Goal: Transaction & Acquisition: Purchase product/service

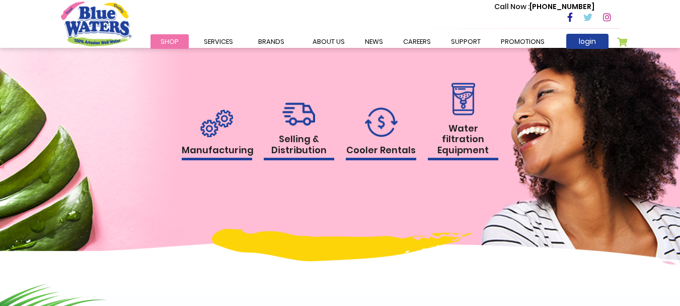
scroll to position [957, 0]
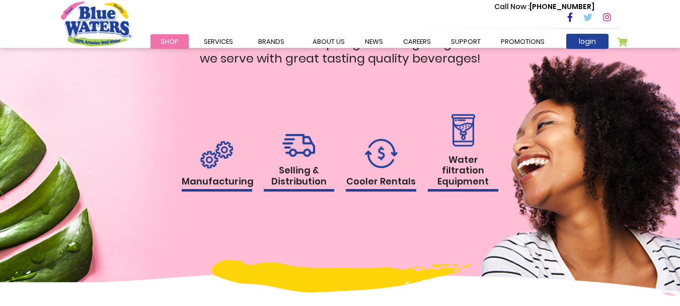
click at [287, 181] on h1 "Selling & Distribution" at bounding box center [299, 178] width 71 height 27
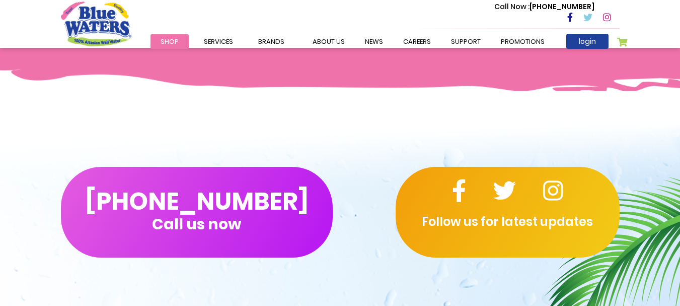
scroll to position [554, 0]
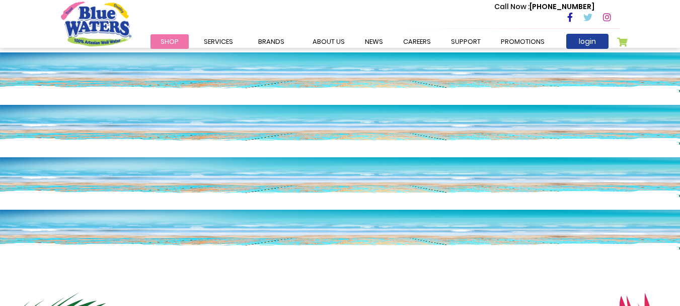
scroll to position [957, 0]
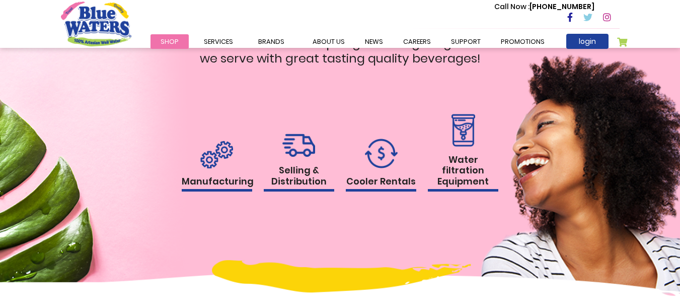
click at [377, 164] on img at bounding box center [381, 153] width 33 height 30
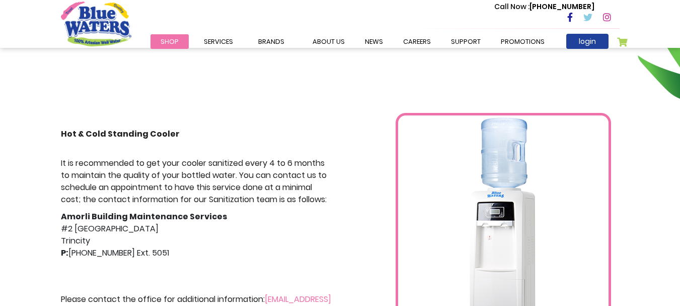
scroll to position [151, 0]
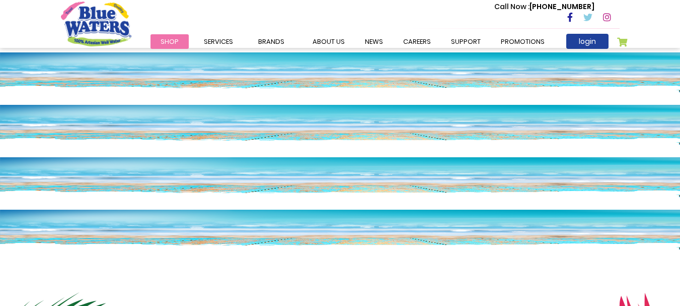
scroll to position [957, 0]
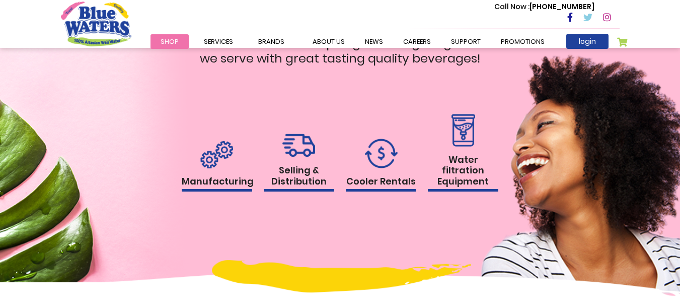
click at [296, 183] on h1 "Selling & Distribution" at bounding box center [299, 178] width 71 height 27
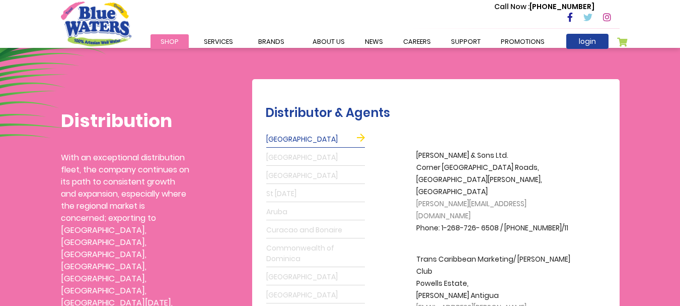
scroll to position [151, 0]
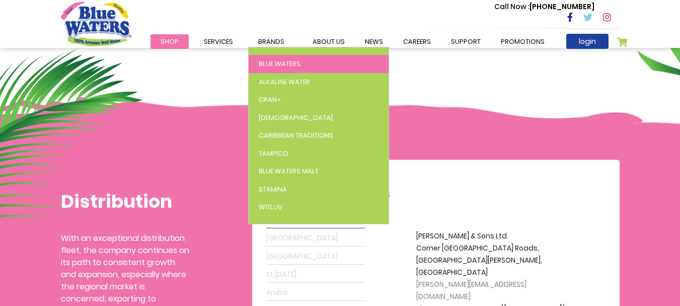
click at [278, 63] on span "Blue Waters" at bounding box center [280, 64] width 42 height 10
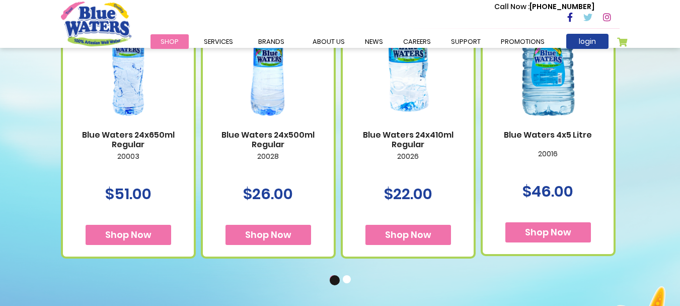
scroll to position [755, 0]
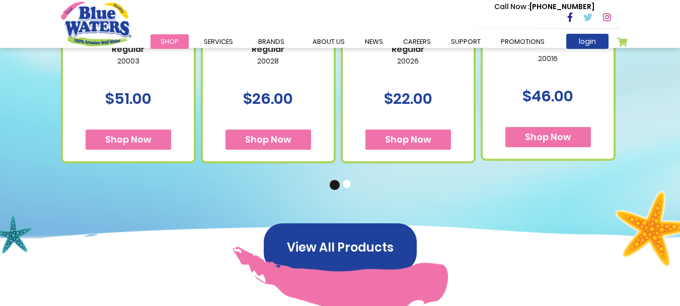
click at [145, 142] on span "Shop Now" at bounding box center [128, 139] width 46 height 13
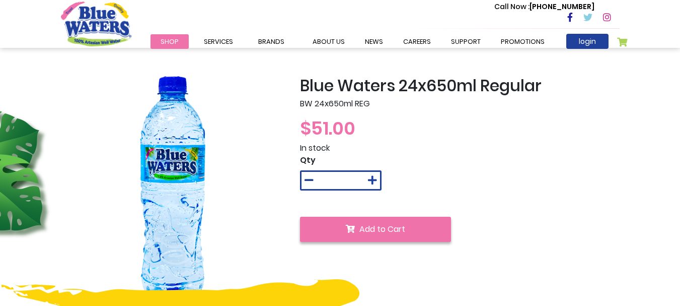
click at [359, 226] on button "Add to Cart" at bounding box center [375, 229] width 151 height 25
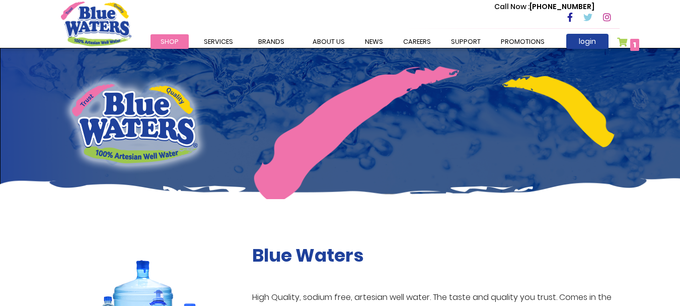
scroll to position [755, 0]
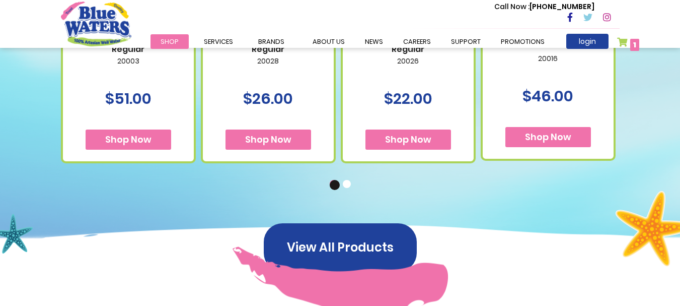
click at [278, 138] on span "Shop Now" at bounding box center [268, 139] width 46 height 13
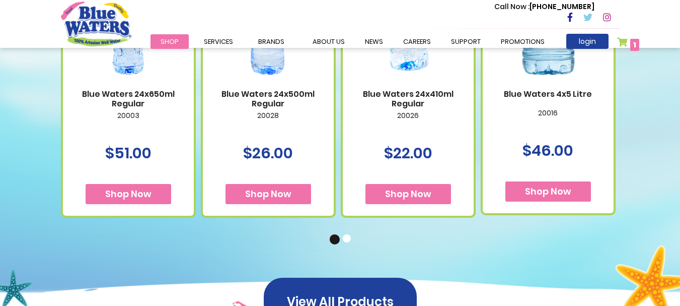
scroll to position [705, 0]
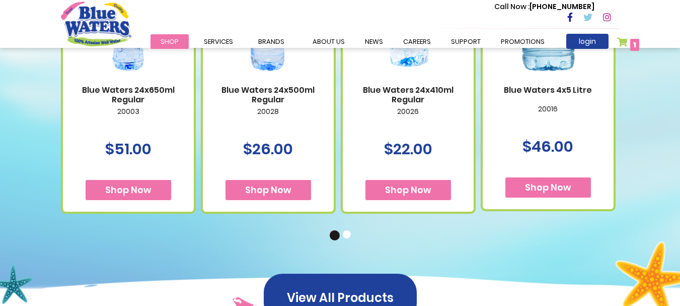
click at [415, 194] on span "Shop Now" at bounding box center [408, 189] width 46 height 13
click at [523, 189] on button "Shop Now" at bounding box center [549, 187] width 86 height 20
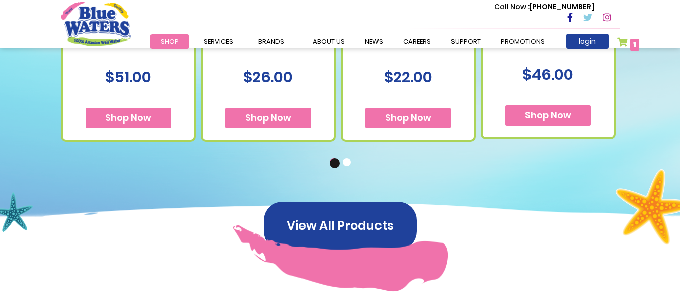
scroll to position [856, 0]
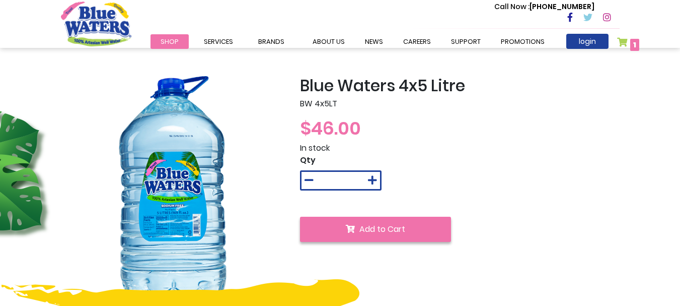
click at [387, 230] on span "Add to Cart" at bounding box center [383, 229] width 46 height 12
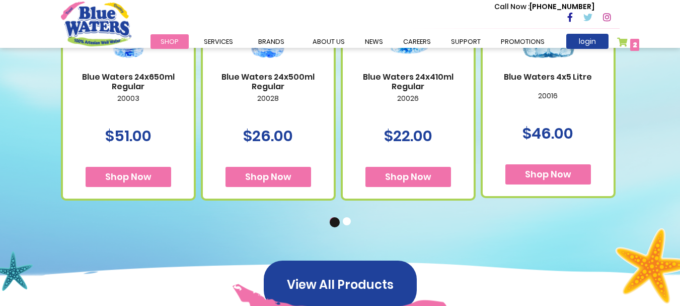
scroll to position [705, 0]
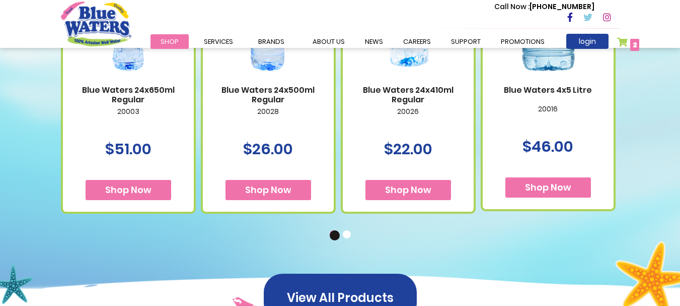
click at [393, 187] on span "Shop Now" at bounding box center [408, 189] width 46 height 13
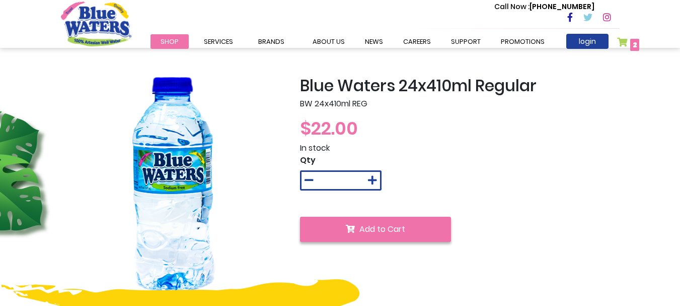
click at [362, 227] on span "Add to Cart" at bounding box center [383, 229] width 46 height 12
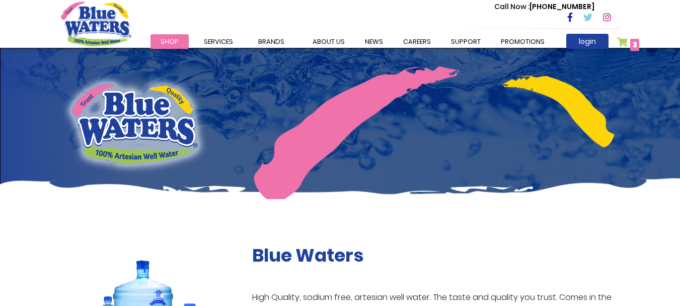
scroll to position [705, 0]
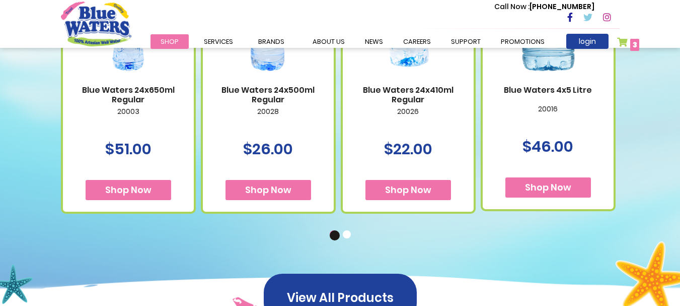
click at [281, 184] on span "Shop Now" at bounding box center [268, 189] width 46 height 13
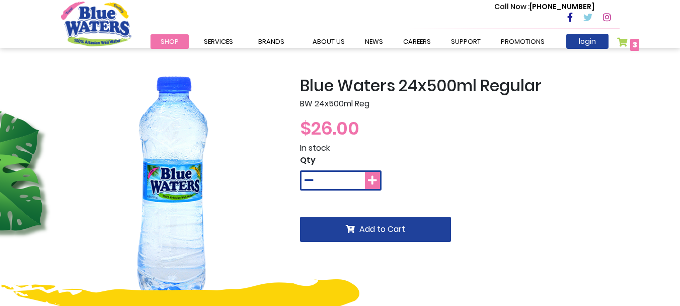
click at [372, 181] on icon at bounding box center [372, 180] width 9 height 10
type input "*"
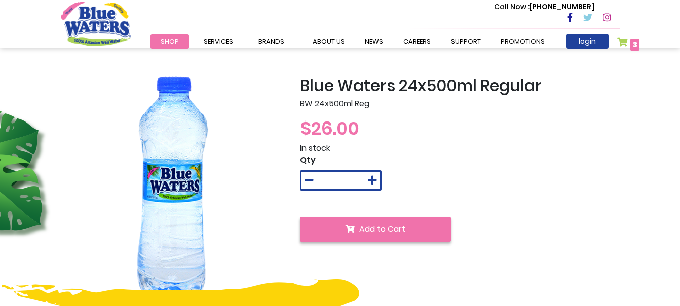
click at [371, 226] on span "Add to Cart" at bounding box center [383, 229] width 46 height 12
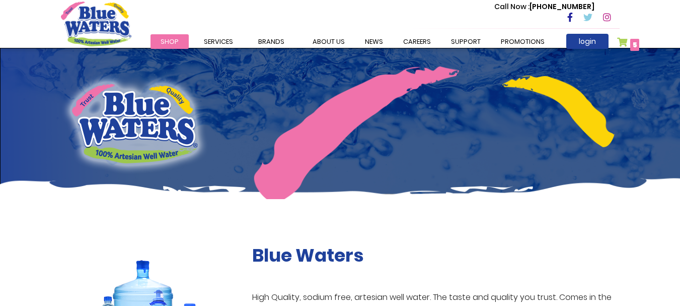
scroll to position [705, 0]
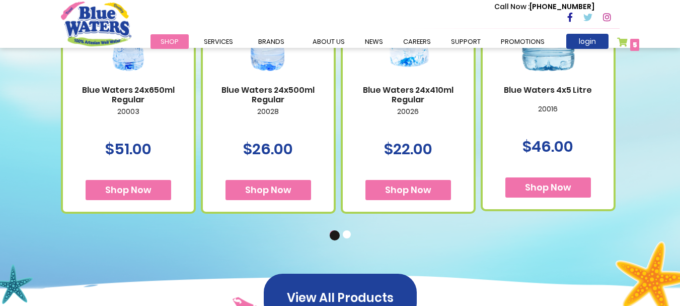
click at [346, 236] on button "2" at bounding box center [348, 235] width 10 height 10
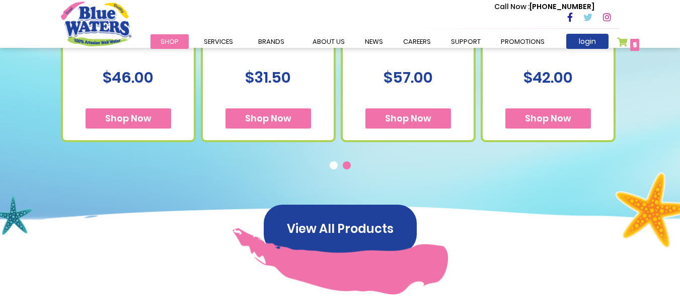
scroll to position [806, 0]
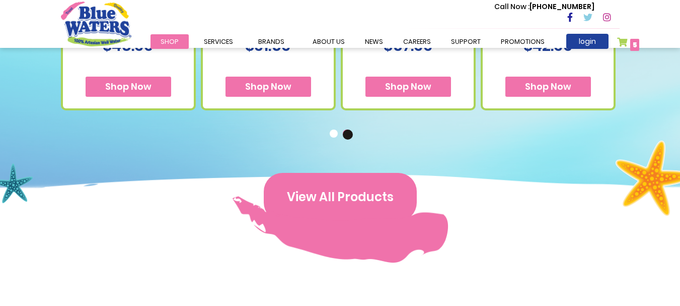
click at [326, 203] on button "View All Products" at bounding box center [340, 197] width 153 height 48
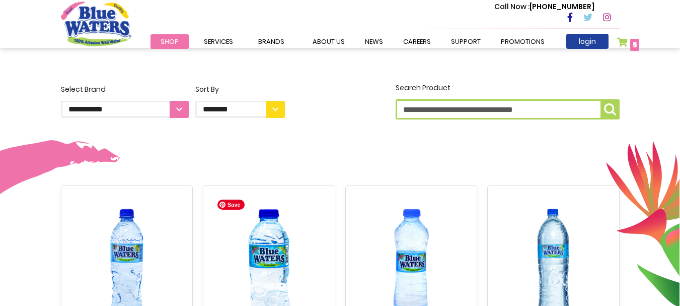
scroll to position [237, 0]
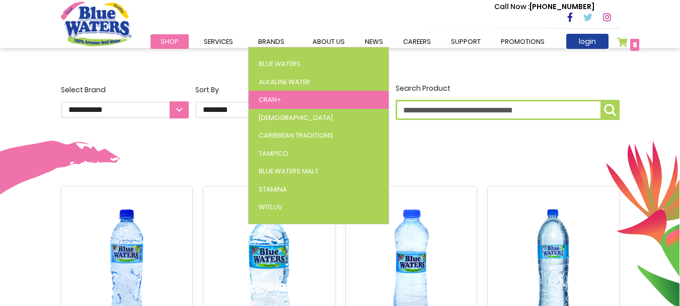
click at [280, 97] on link "Cran+" at bounding box center [319, 100] width 140 height 18
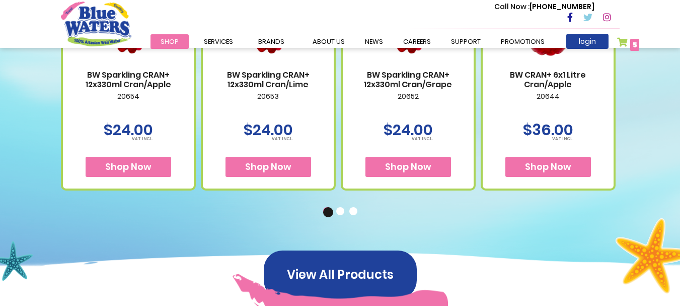
scroll to position [755, 0]
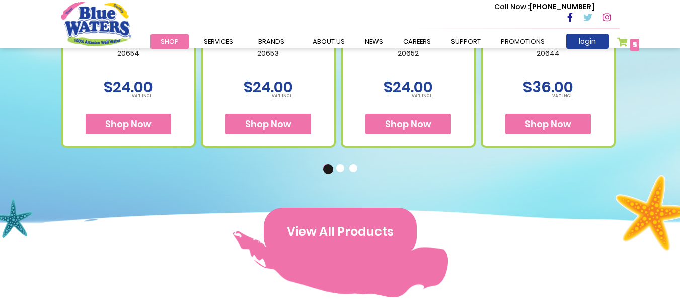
click at [316, 238] on button "View All Products" at bounding box center [340, 231] width 153 height 48
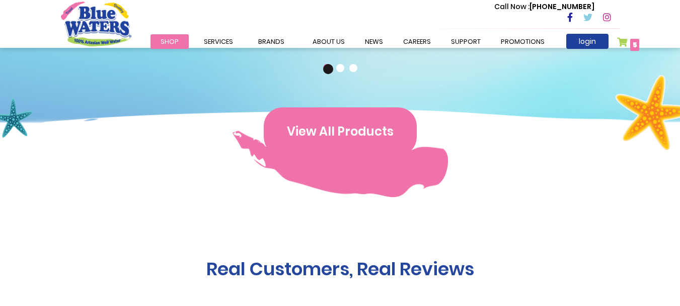
scroll to position [856, 0]
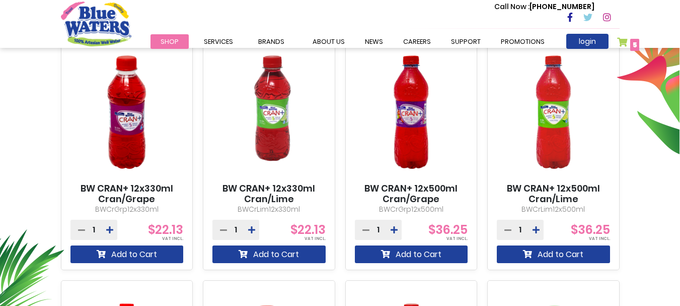
scroll to position [404, 0]
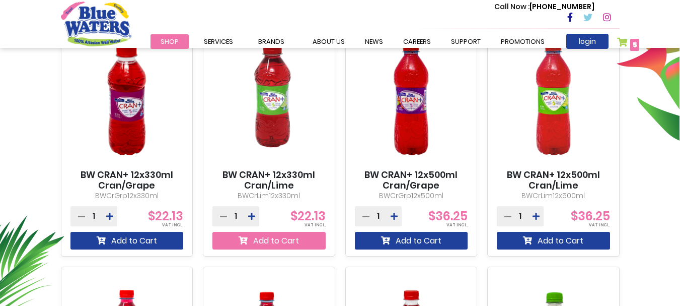
click at [272, 239] on button "Add to Cart" at bounding box center [269, 241] width 113 height 18
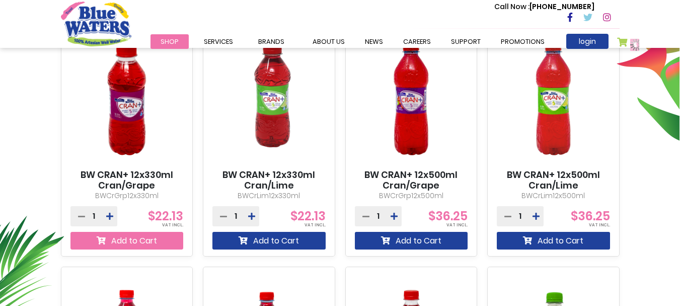
click at [156, 241] on button "Add to Cart" at bounding box center [127, 241] width 113 height 18
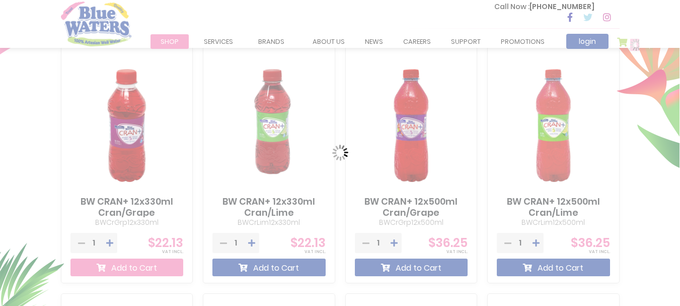
scroll to position [431, 0]
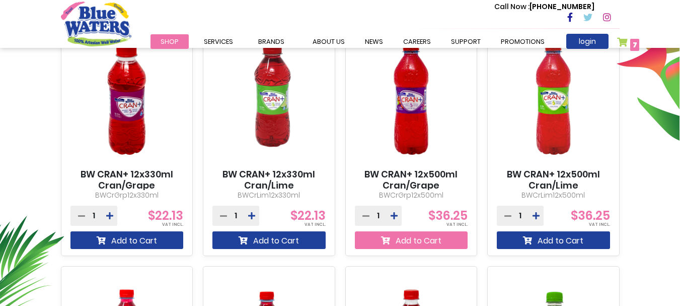
click at [438, 241] on button "Add to Cart" at bounding box center [411, 240] width 113 height 18
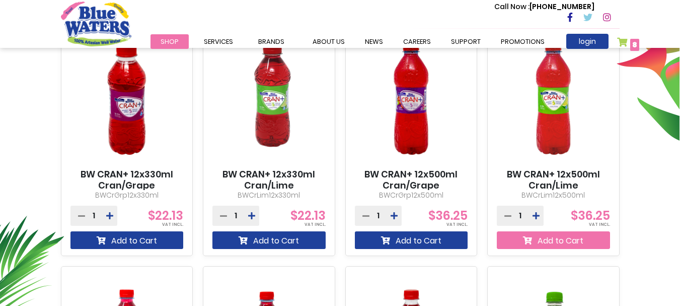
click at [542, 240] on button "Add to Cart" at bounding box center [553, 240] width 113 height 18
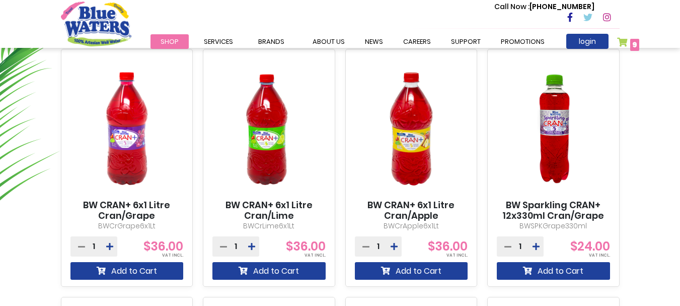
scroll to position [532, 0]
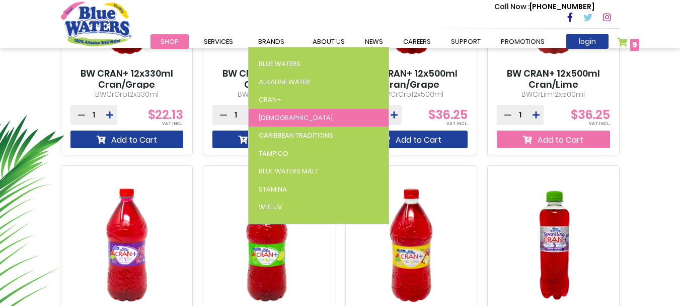
click at [281, 120] on link "[DEMOGRAPHIC_DATA]" at bounding box center [319, 118] width 140 height 18
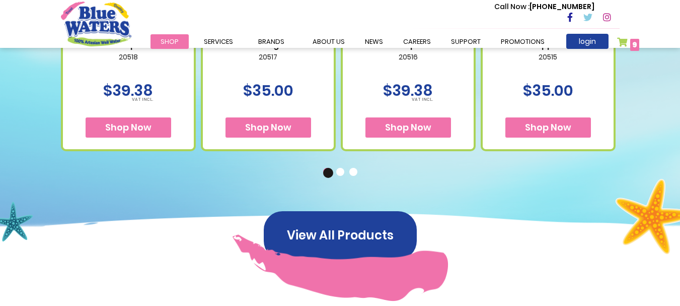
scroll to position [604, 0]
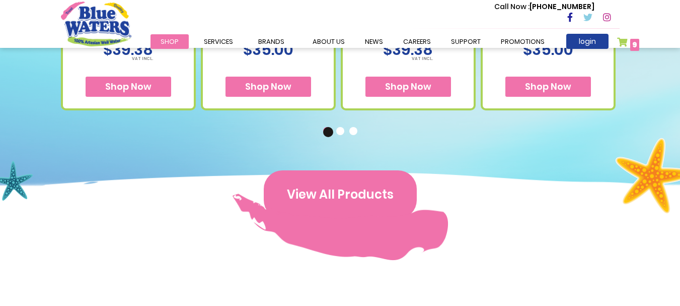
click at [363, 183] on button "View All Products" at bounding box center [340, 194] width 153 height 48
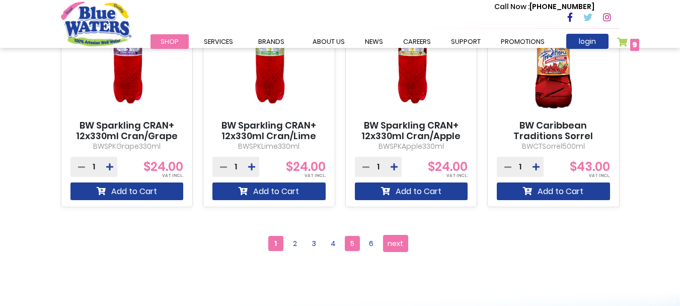
scroll to position [1008, 0]
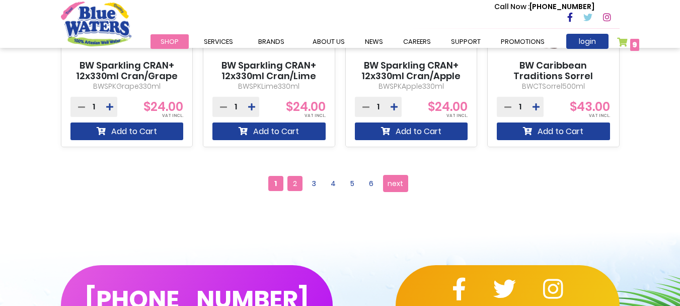
click at [297, 185] on span "2" at bounding box center [295, 183] width 15 height 15
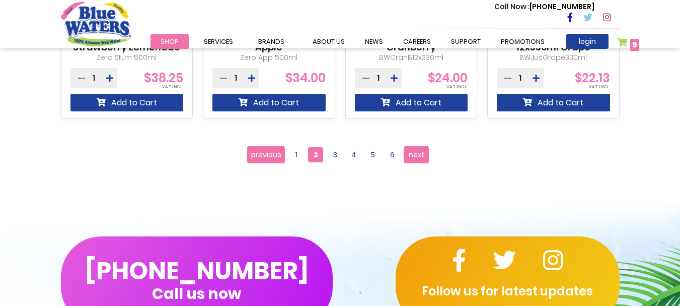
scroll to position [1059, 0]
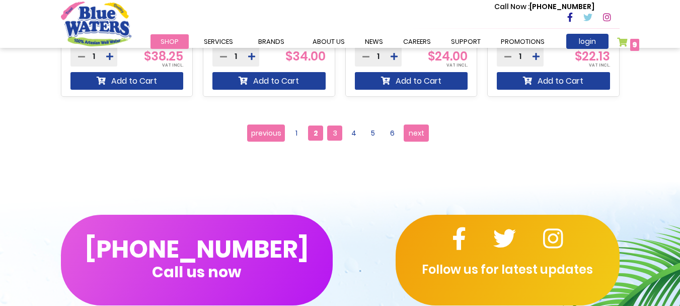
click at [336, 129] on span "3" at bounding box center [334, 132] width 15 height 15
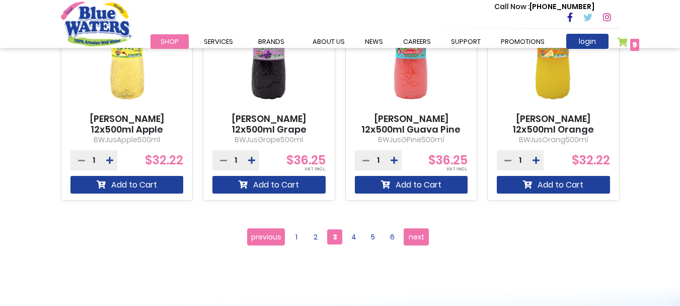
scroll to position [957, 0]
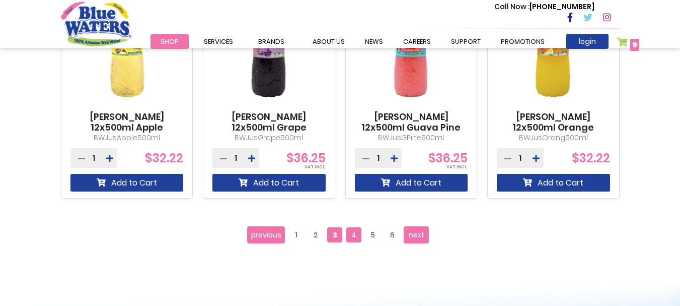
click at [355, 234] on span "4" at bounding box center [353, 234] width 15 height 15
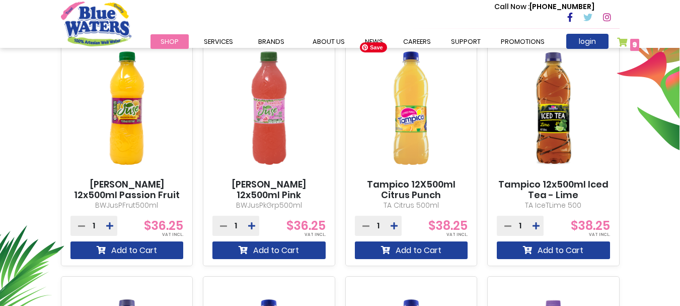
scroll to position [404, 0]
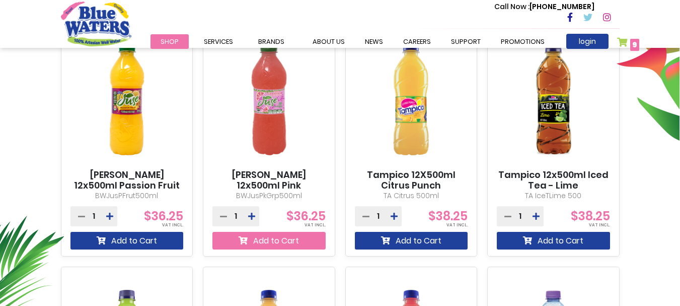
click at [267, 236] on button "Add to Cart" at bounding box center [269, 241] width 113 height 18
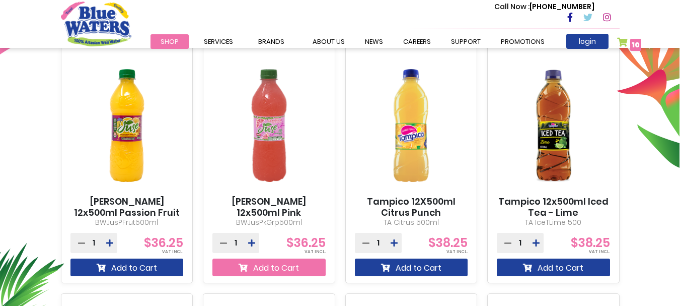
scroll to position [431, 0]
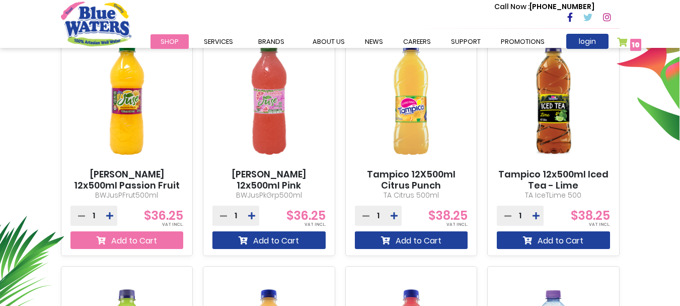
click at [149, 238] on button "Add to Cart" at bounding box center [127, 240] width 113 height 18
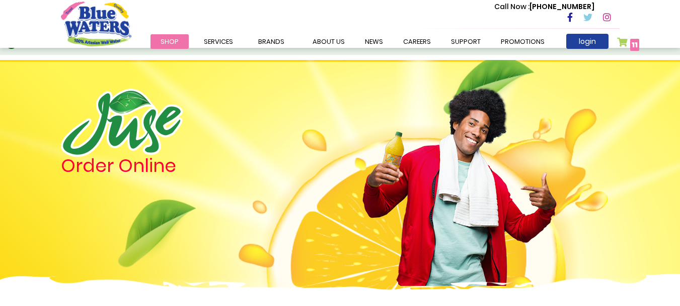
scroll to position [0, 0]
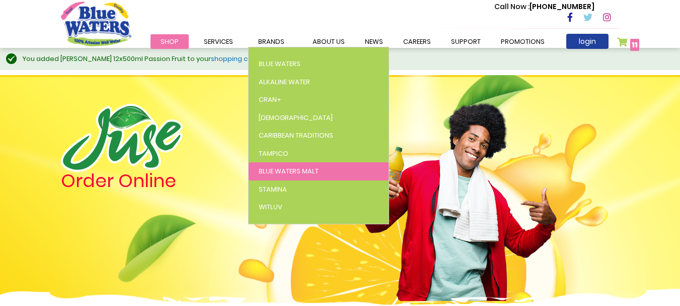
click at [307, 171] on span "Blue Waters Malt" at bounding box center [289, 171] width 60 height 10
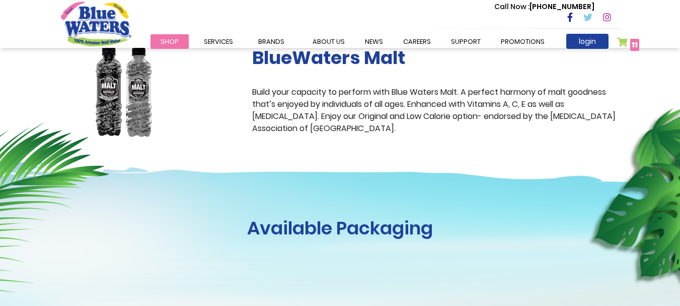
scroll to position [101, 0]
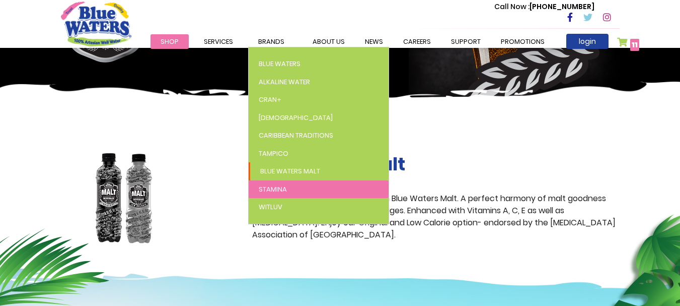
click at [288, 186] on link "Stamina" at bounding box center [319, 189] width 140 height 18
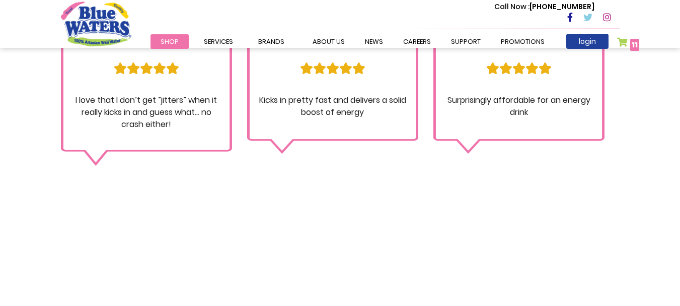
scroll to position [806, 0]
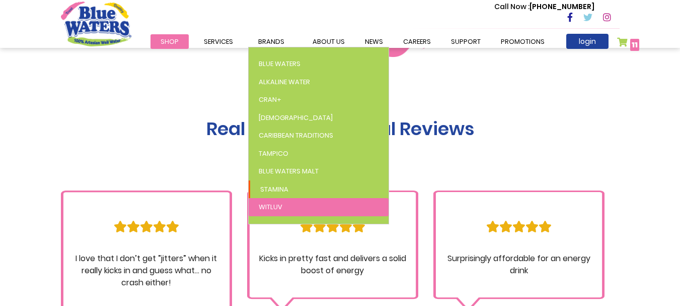
click at [277, 211] on span "WitLuv" at bounding box center [271, 207] width 24 height 10
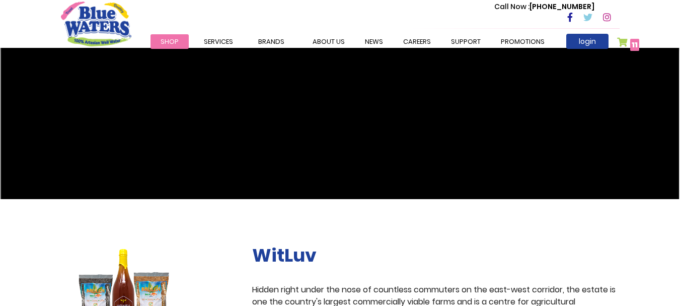
scroll to position [302, 0]
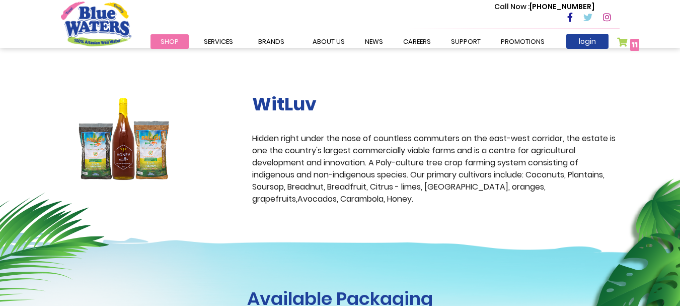
click at [629, 44] on link "My Cart 11 11 items" at bounding box center [628, 44] width 23 height 15
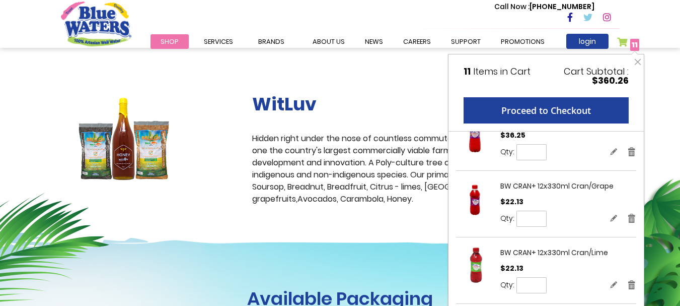
scroll to position [252, 0]
